Goal: Entertainment & Leisure: Consume media (video, audio)

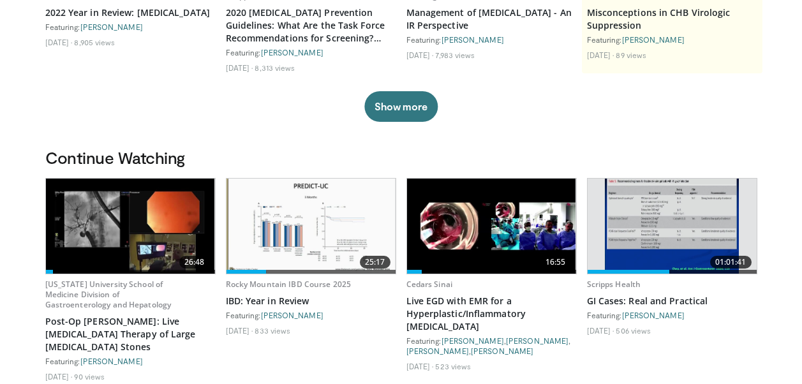
scroll to position [319, 0]
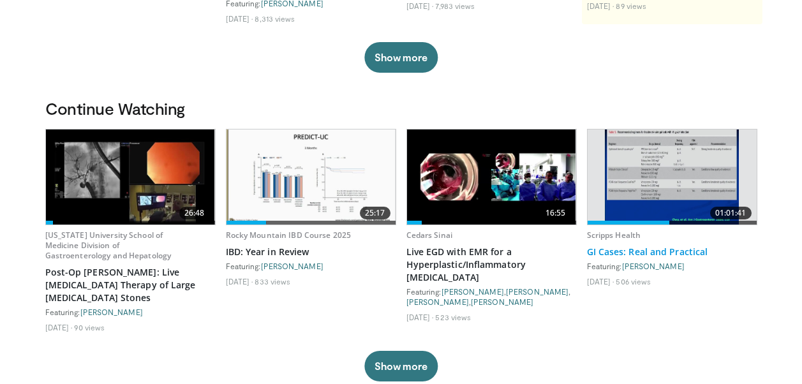
click at [690, 249] on link "GI Cases: Real and Practical" at bounding box center [672, 252] width 170 height 13
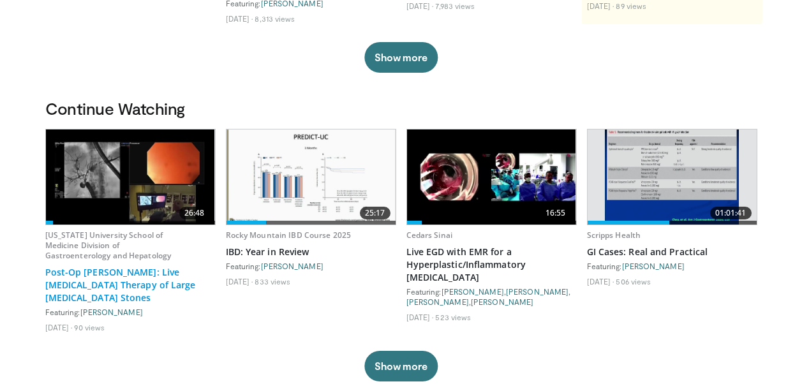
click at [138, 276] on link "Post-Op Whipple: Live Endoscopic Therapy of Large Common Bile Duct Stones" at bounding box center [130, 285] width 170 height 38
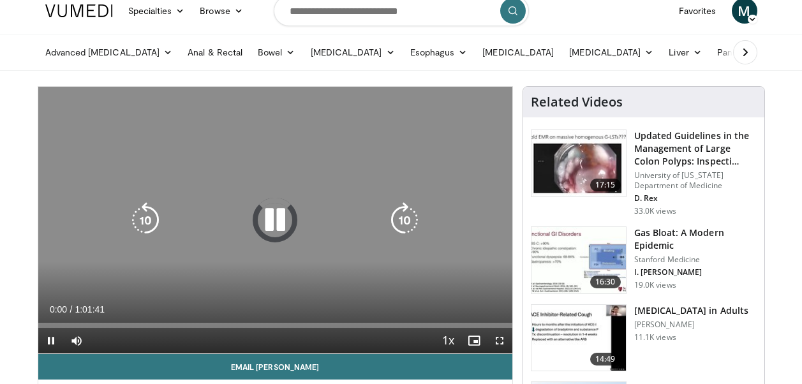
scroll to position [64, 0]
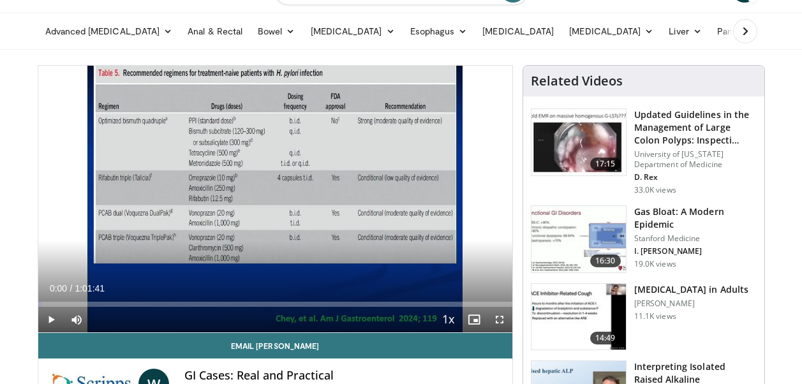
drag, startPoint x: 270, startPoint y: 304, endPoint x: 24, endPoint y: 305, distance: 245.8
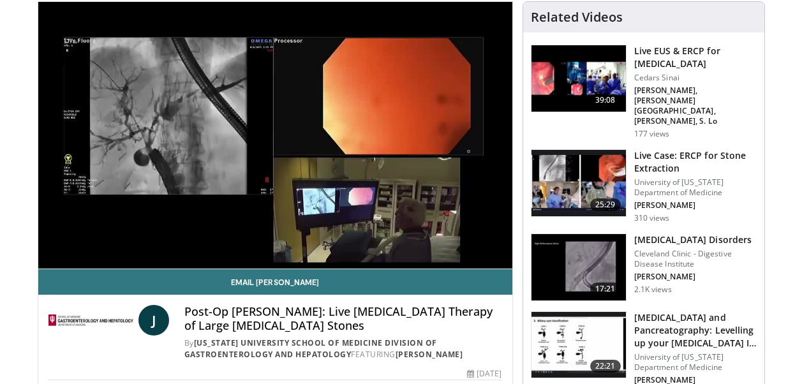
scroll to position [64, 0]
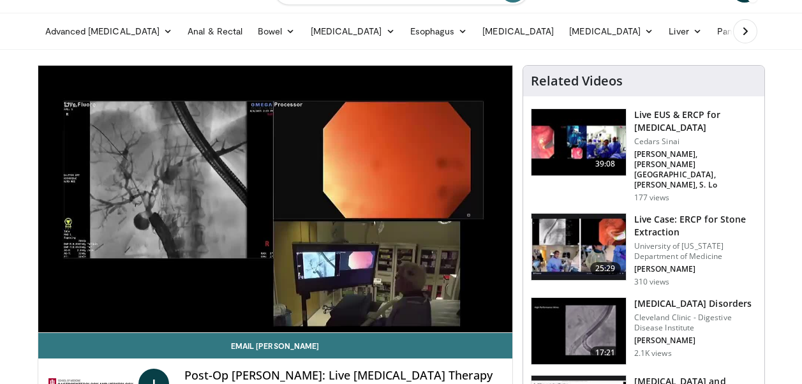
click at [713, 213] on h3 "Live Case: ERCP for Stone Extraction" at bounding box center [696, 226] width 123 height 26
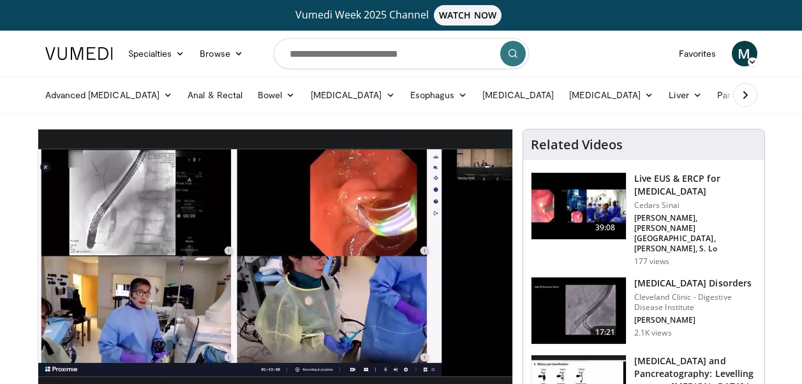
scroll to position [64, 0]
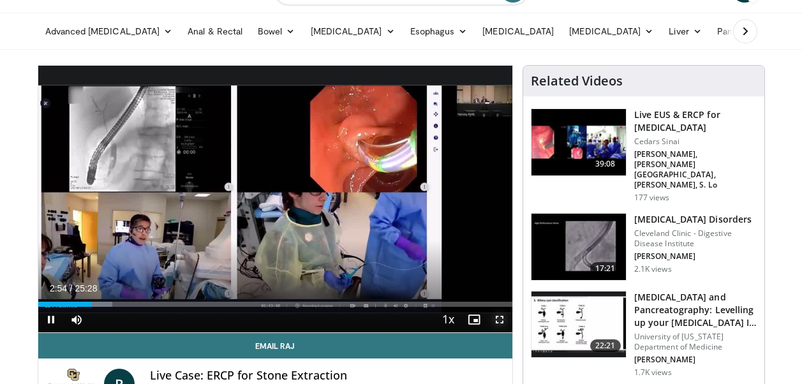
click at [502, 321] on span "Video Player" at bounding box center [500, 320] width 26 height 26
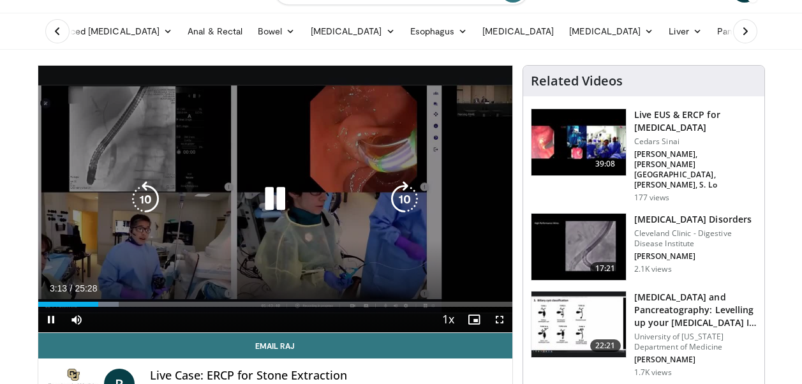
click at [272, 196] on icon "Video Player" at bounding box center [275, 199] width 36 height 36
